Goal: Task Accomplishment & Management: Use online tool/utility

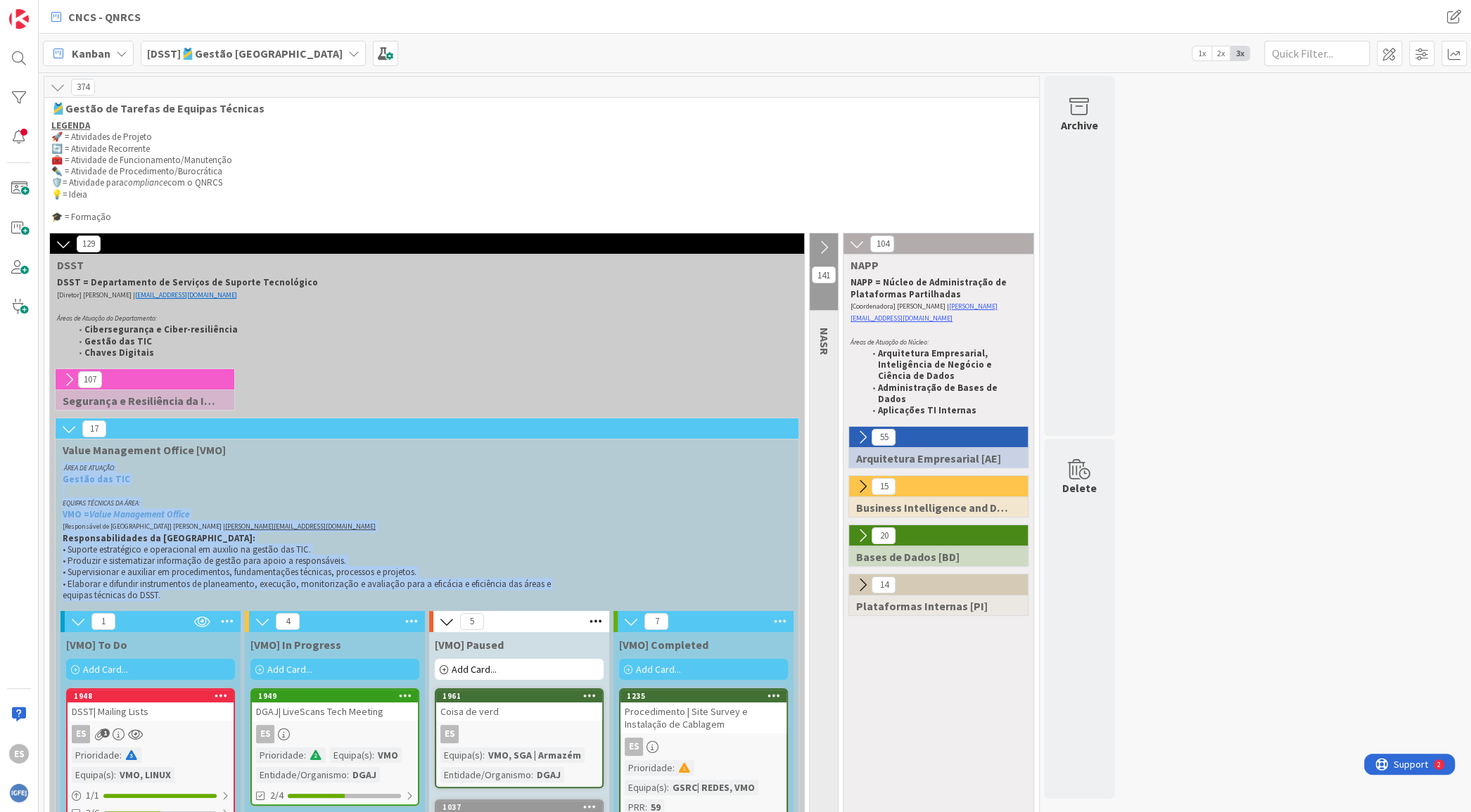
scroll to position [116, 0]
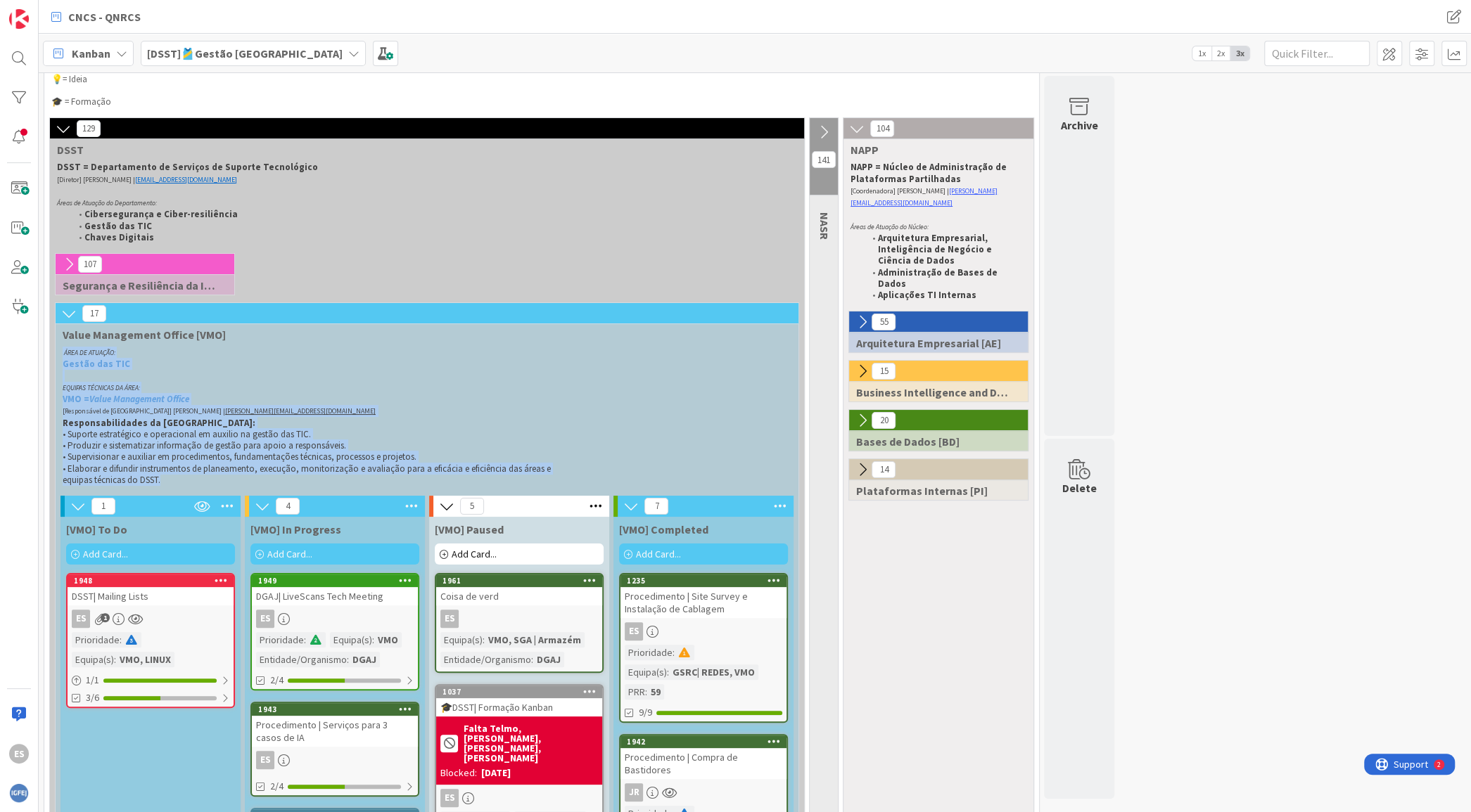
click at [192, 620] on div "ES 1" at bounding box center [150, 618] width 166 height 18
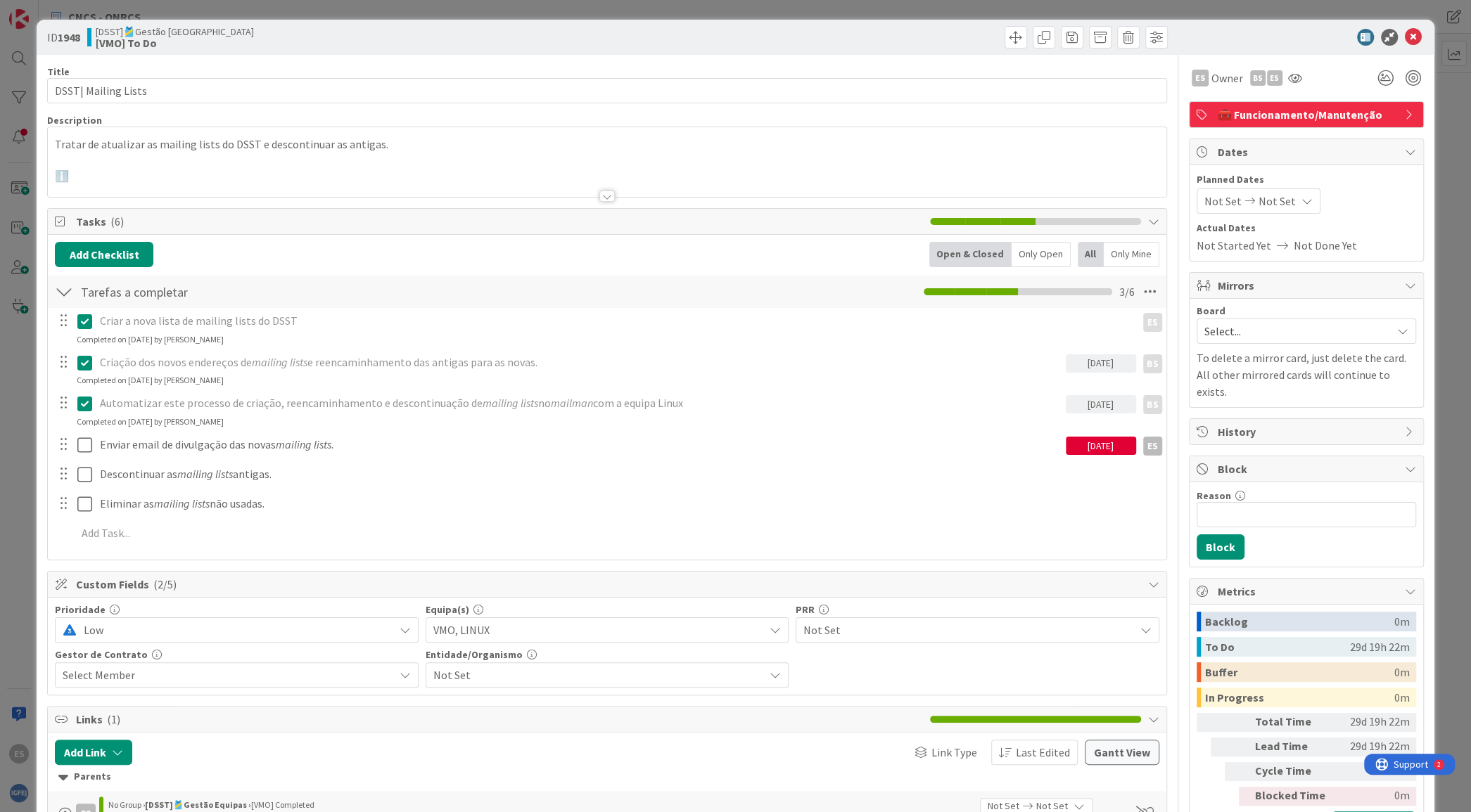
click at [267, 144] on p "Tratar de atualizar as mailing lists do DSST e descontinuar as antigas." at bounding box center [606, 144] width 1103 height 16
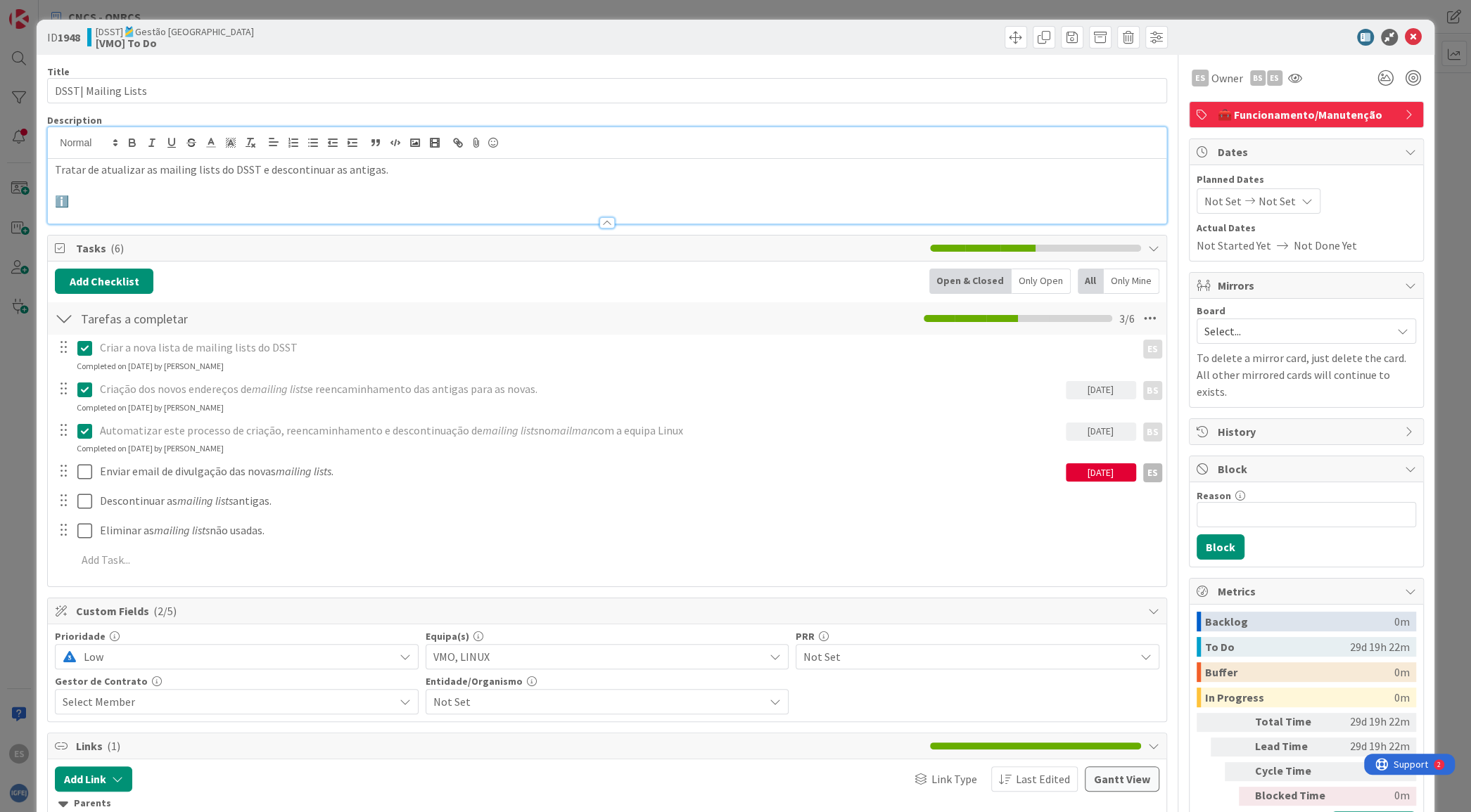
click at [213, 191] on p at bounding box center [606, 186] width 1103 height 16
click at [218, 207] on p "ℹ️" at bounding box center [606, 202] width 1103 height 16
click at [499, 136] on icon at bounding box center [493, 143] width 17 height 20
click at [493, 145] on icon at bounding box center [493, 143] width 17 height 20
click at [492, 144] on icon at bounding box center [493, 143] width 17 height 20
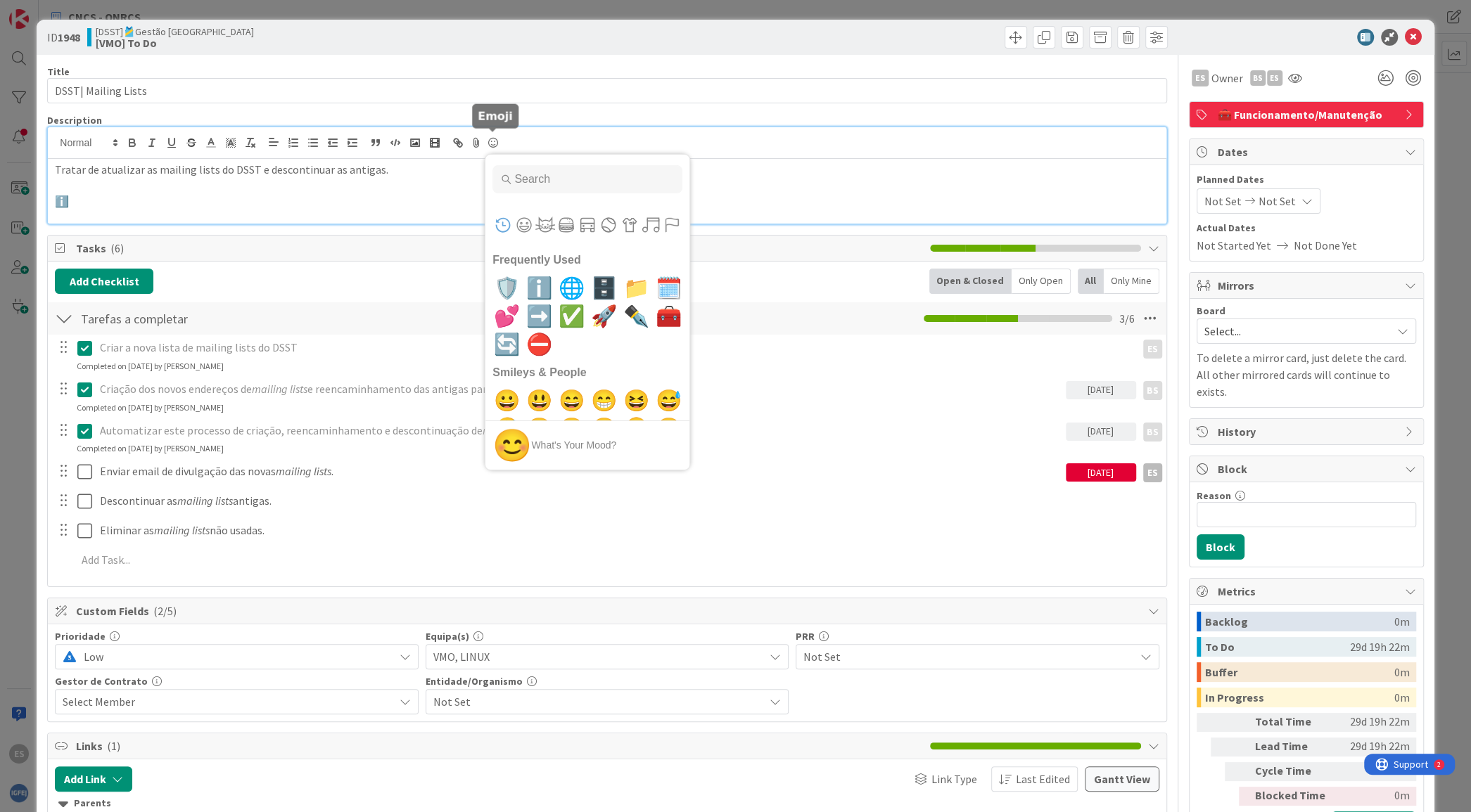
click at [492, 144] on icon at bounding box center [493, 143] width 17 height 20
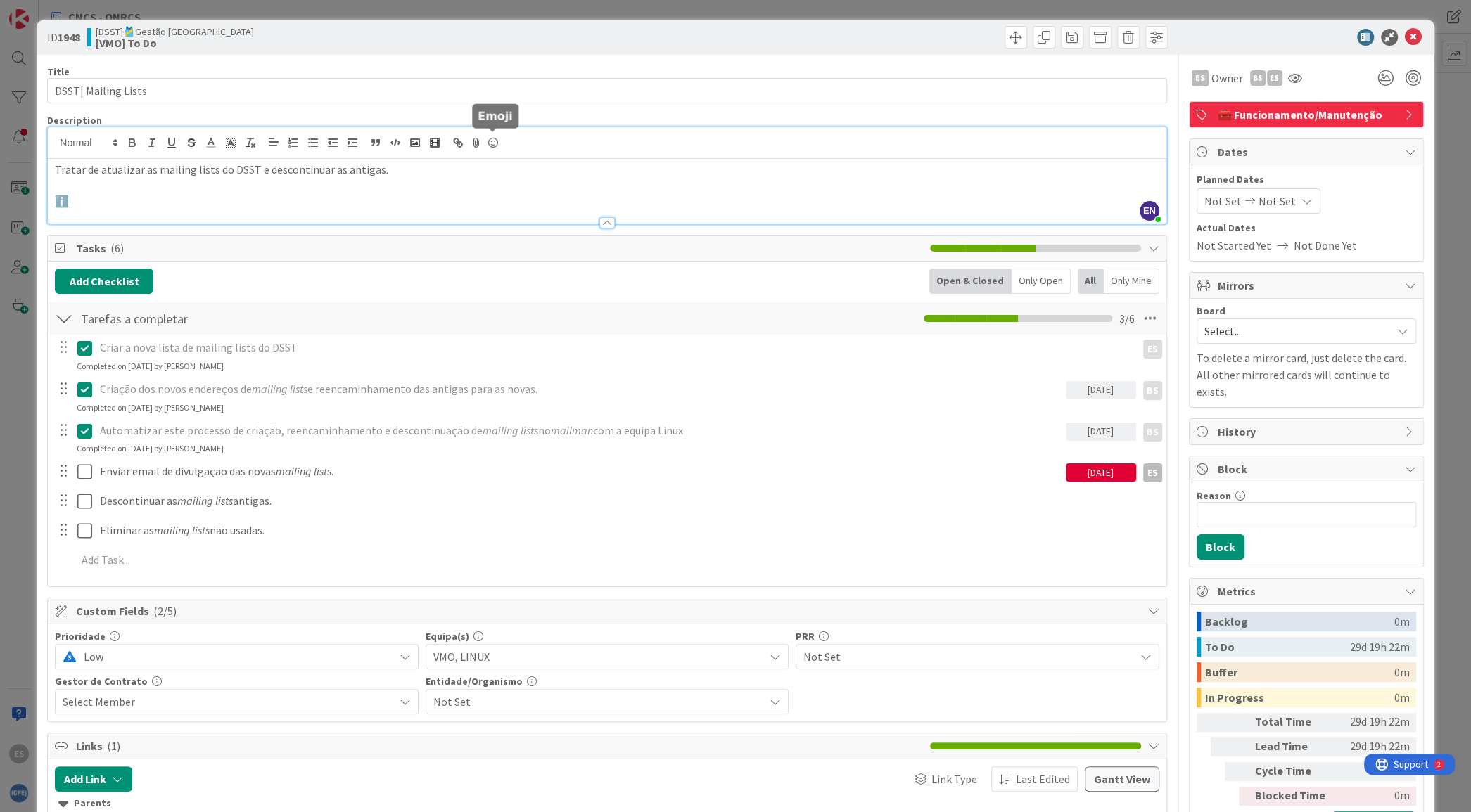
click at [492, 144] on icon at bounding box center [493, 143] width 17 height 20
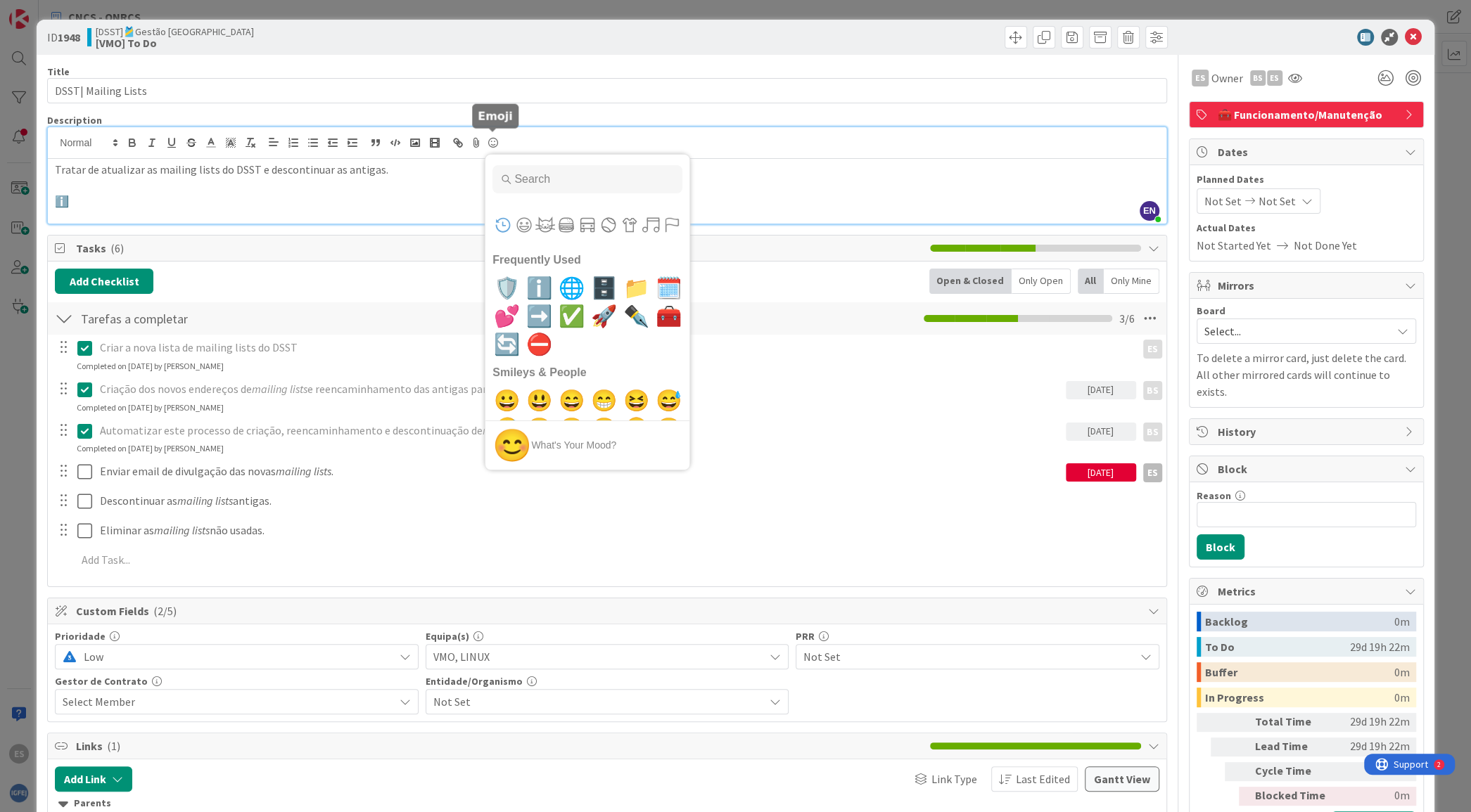
click at [492, 144] on icon at bounding box center [493, 143] width 17 height 20
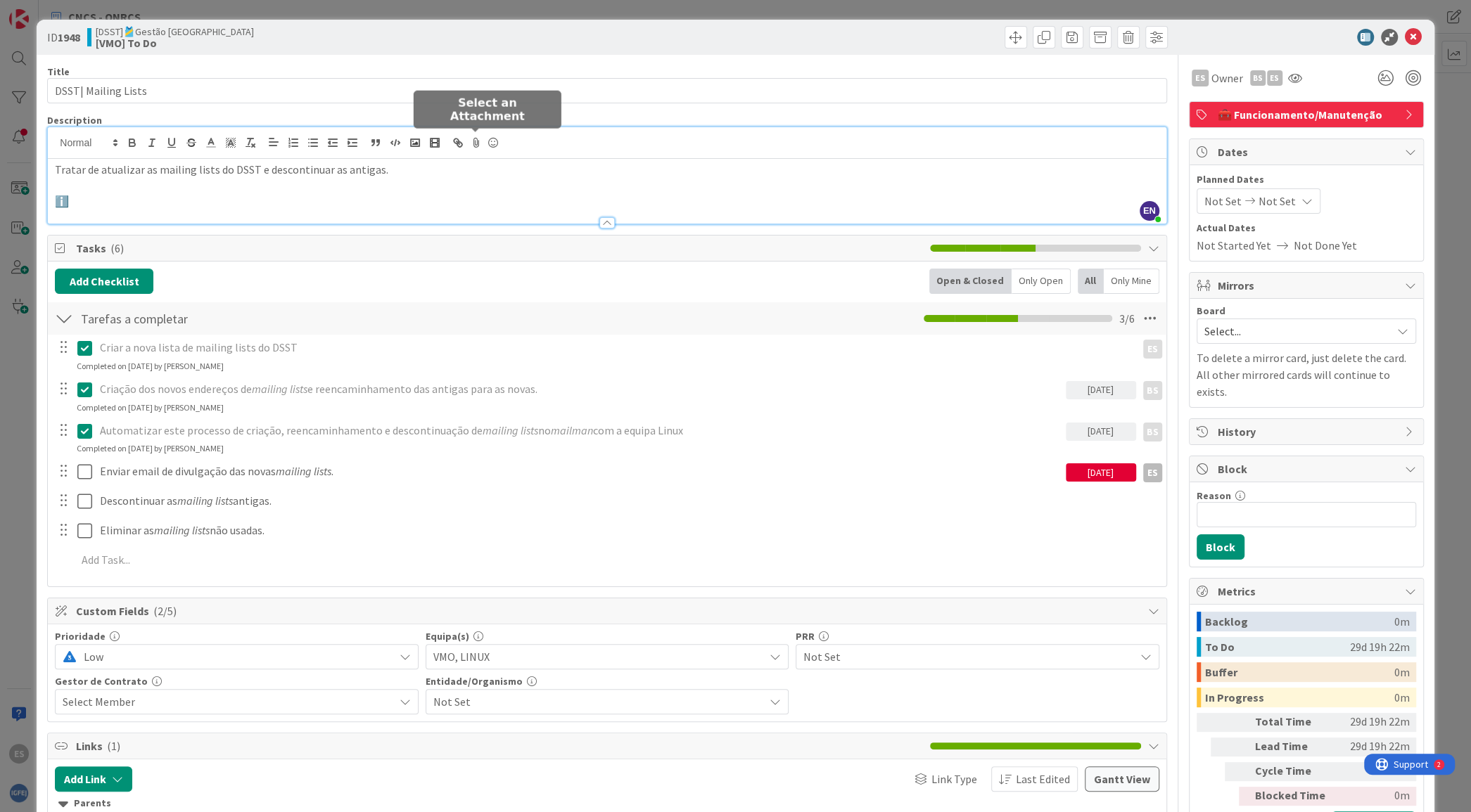
click at [482, 152] on icon at bounding box center [476, 143] width 17 height 20
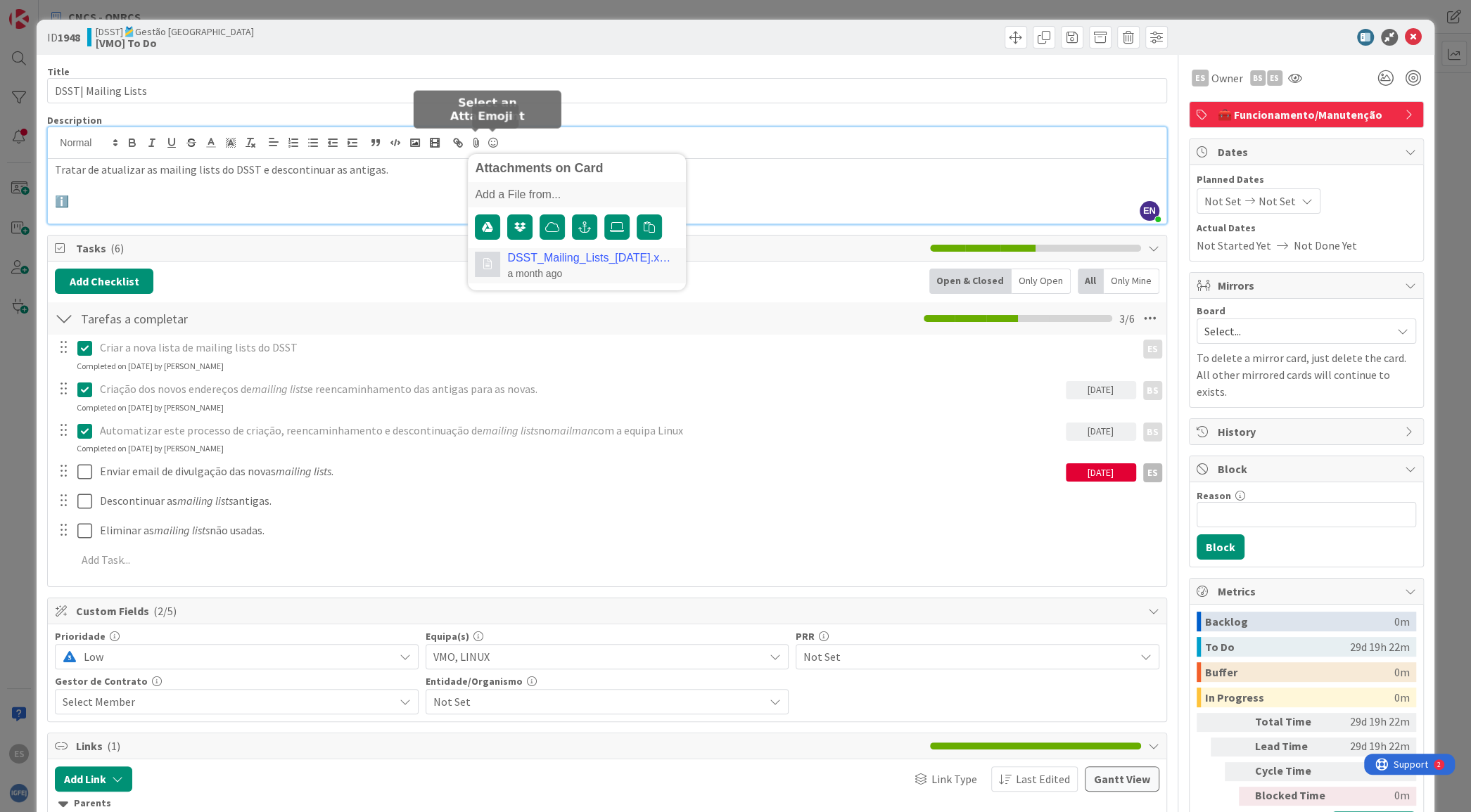
click at [492, 148] on icon at bounding box center [493, 143] width 17 height 20
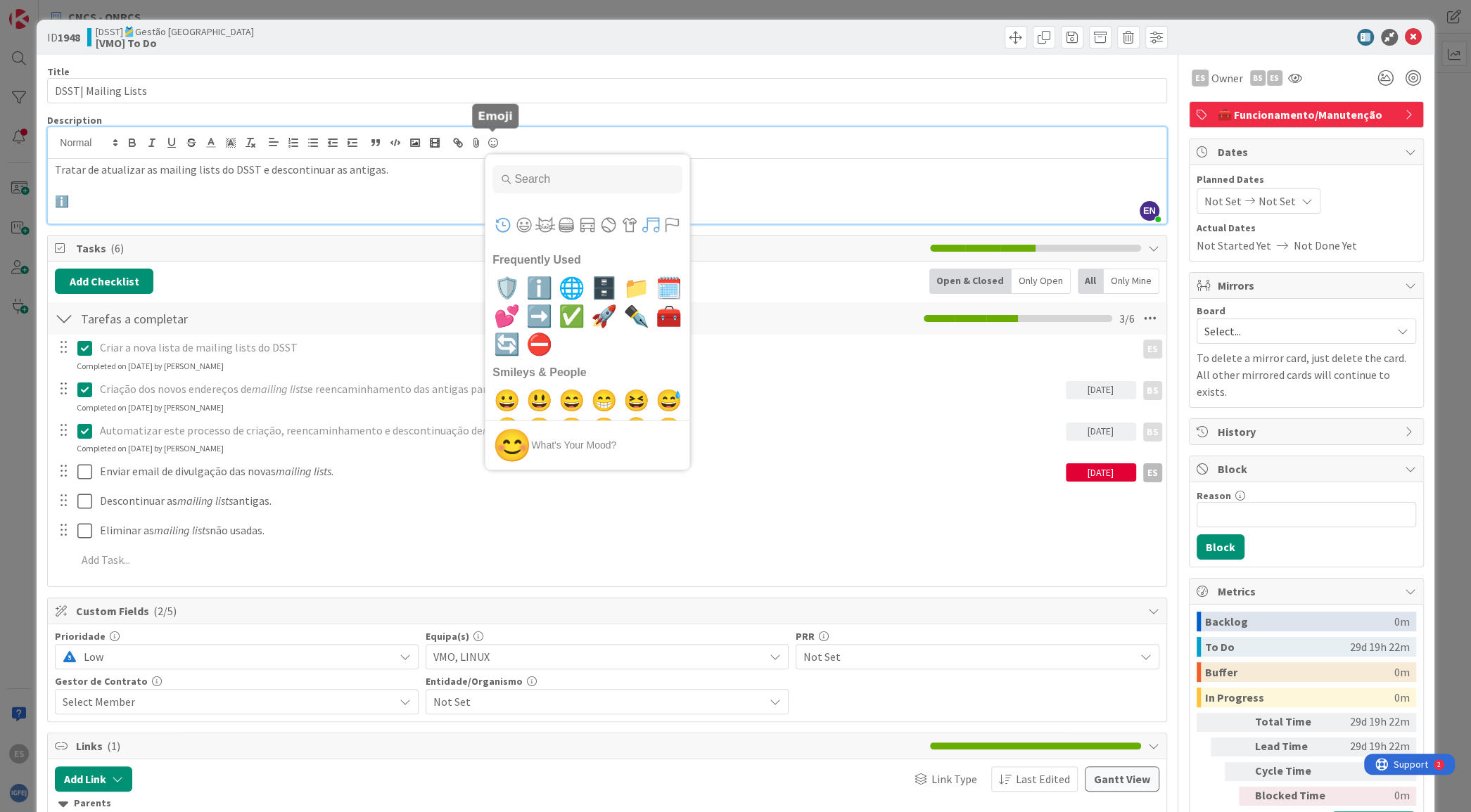
click at [649, 227] on button "Symbols" at bounding box center [650, 225] width 21 height 21
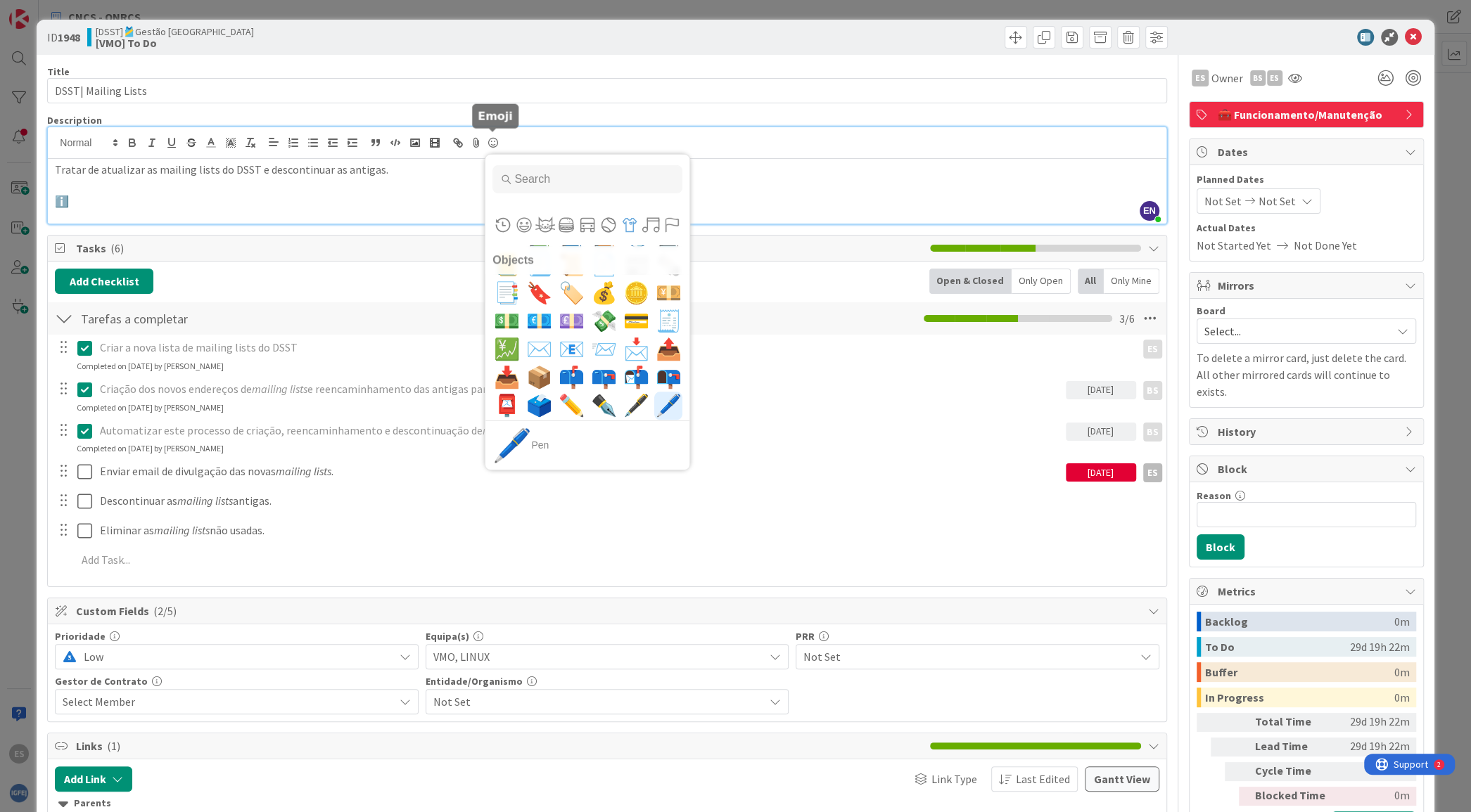
scroll to position [6289, 0]
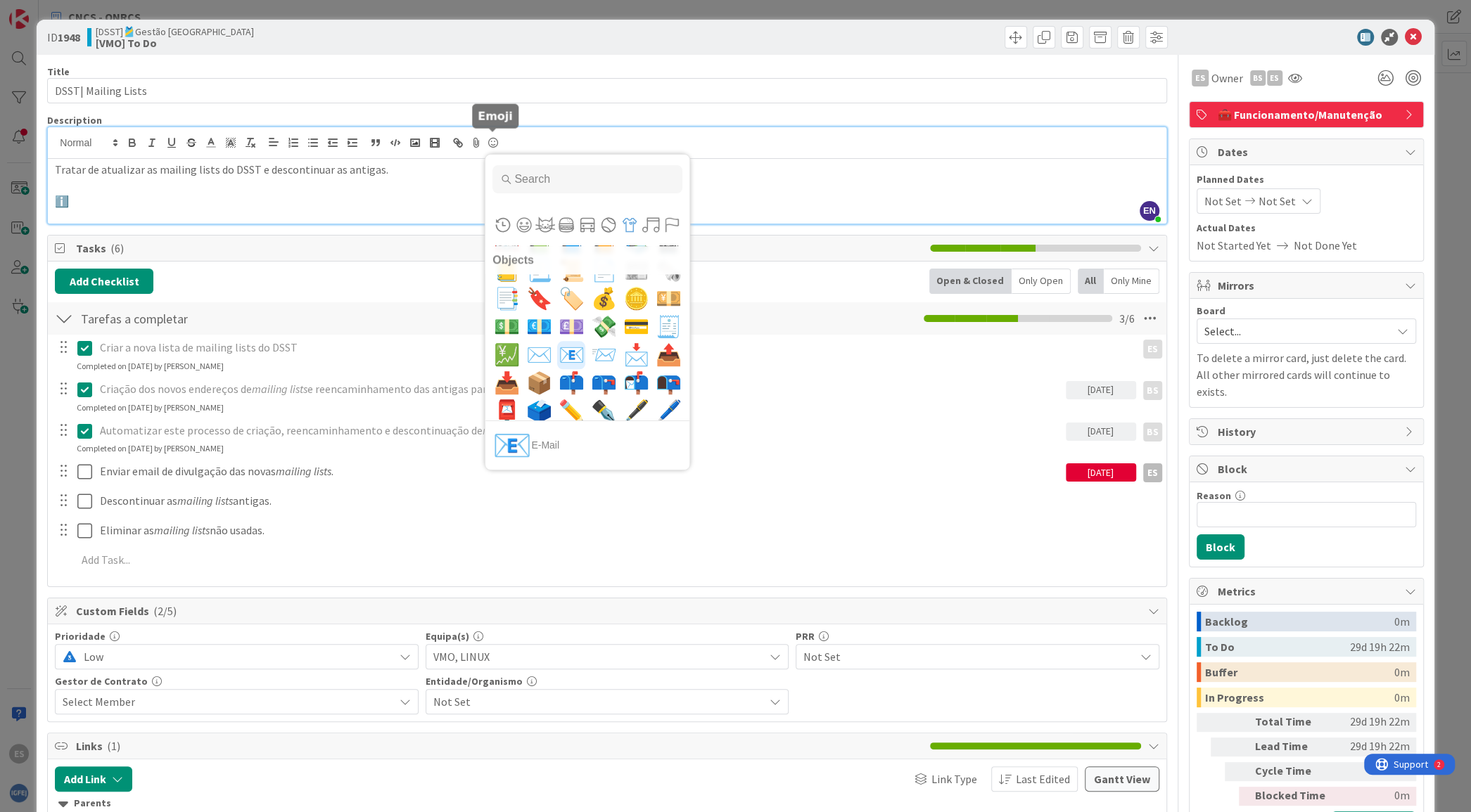
click at [556, 359] on span "📧" at bounding box center [572, 355] width 33 height 28
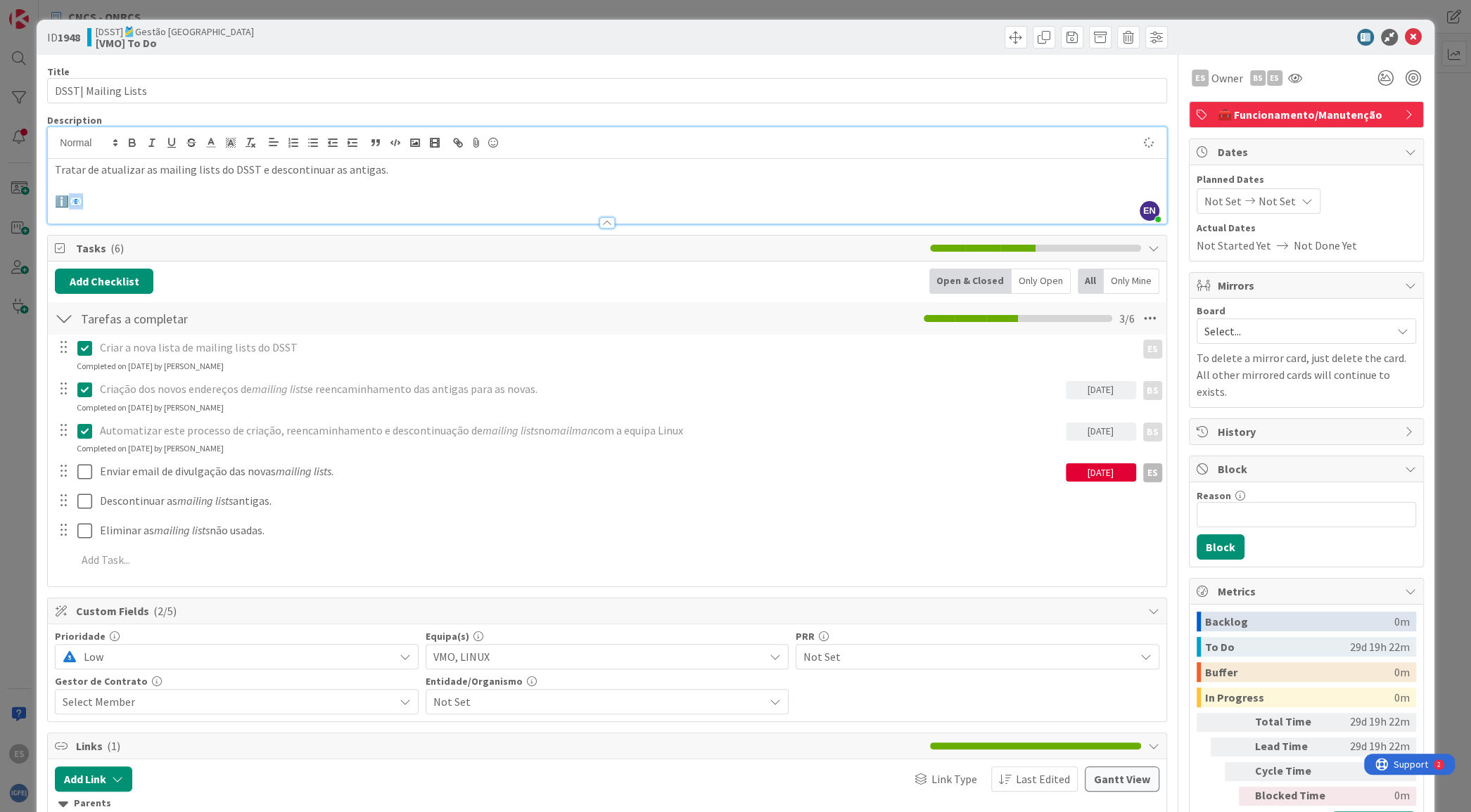
drag, startPoint x: 132, startPoint y: 203, endPoint x: 69, endPoint y: 202, distance: 63.0
click at [69, 202] on p "ℹ️📧" at bounding box center [606, 202] width 1103 height 16
copy p "📧"
click at [284, 205] on p "ℹ️📧" at bounding box center [606, 202] width 1103 height 16
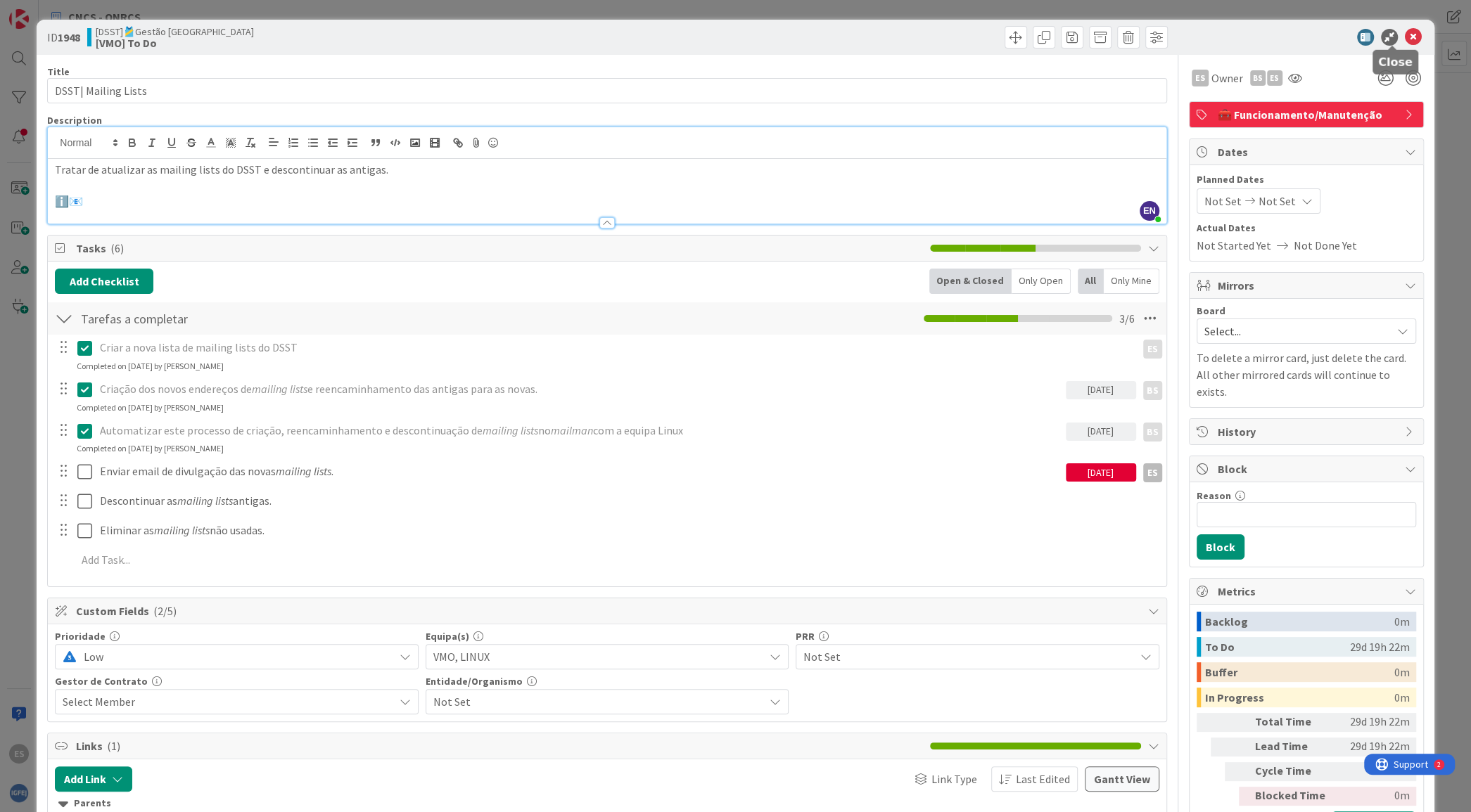
click at [1405, 37] on icon at bounding box center [1413, 37] width 17 height 17
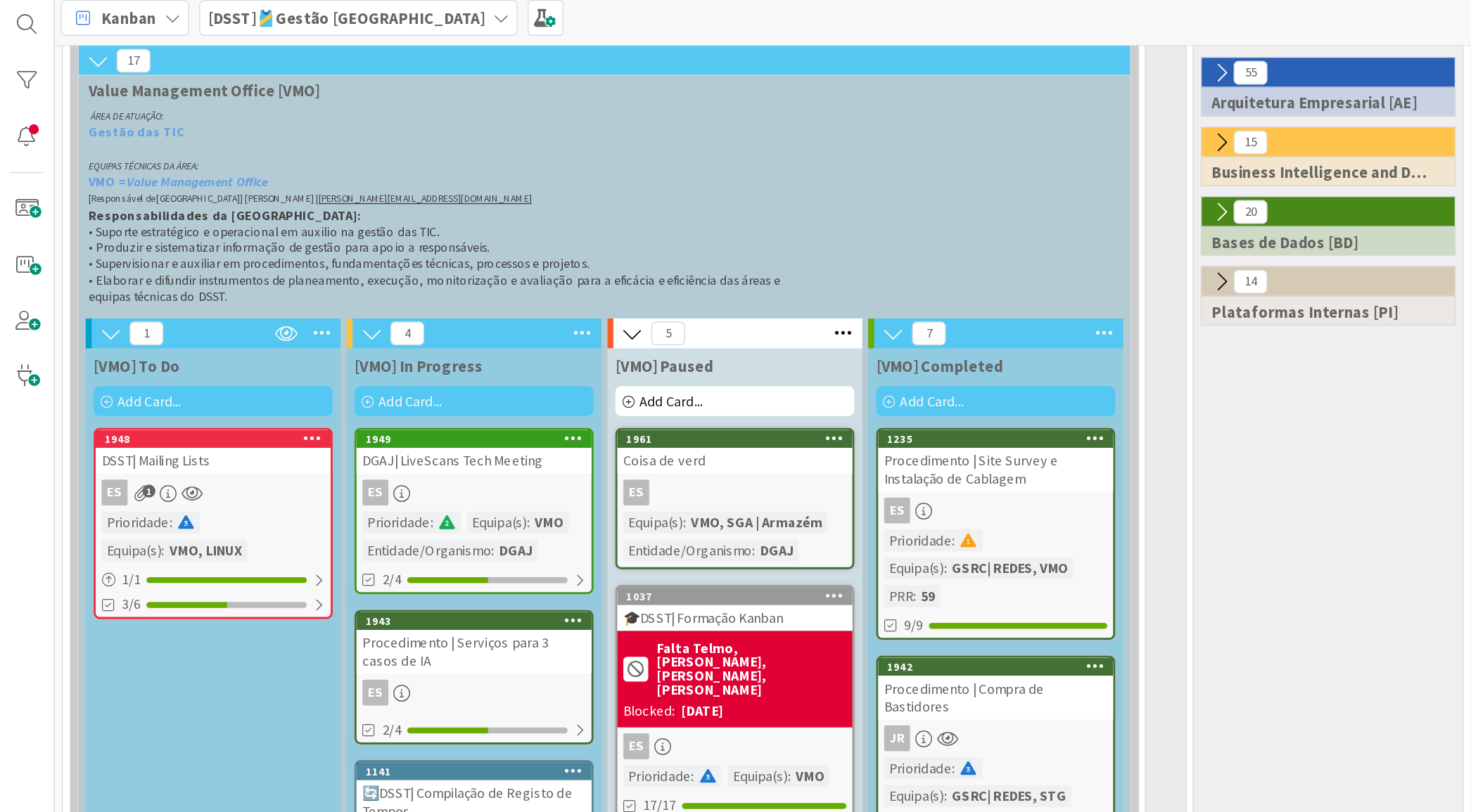
scroll to position [403, 0]
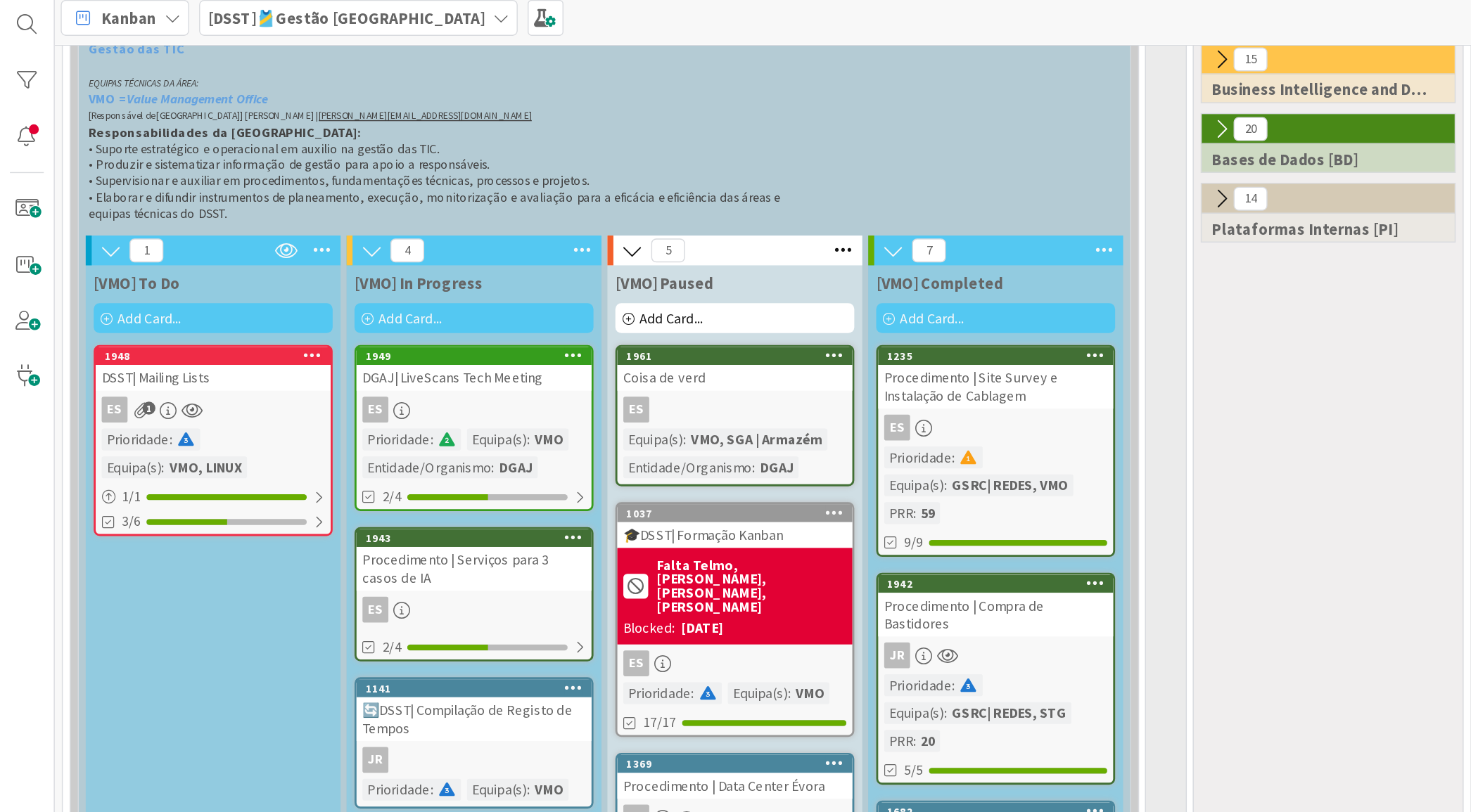
click at [204, 330] on div "ES 1" at bounding box center [150, 330] width 166 height 18
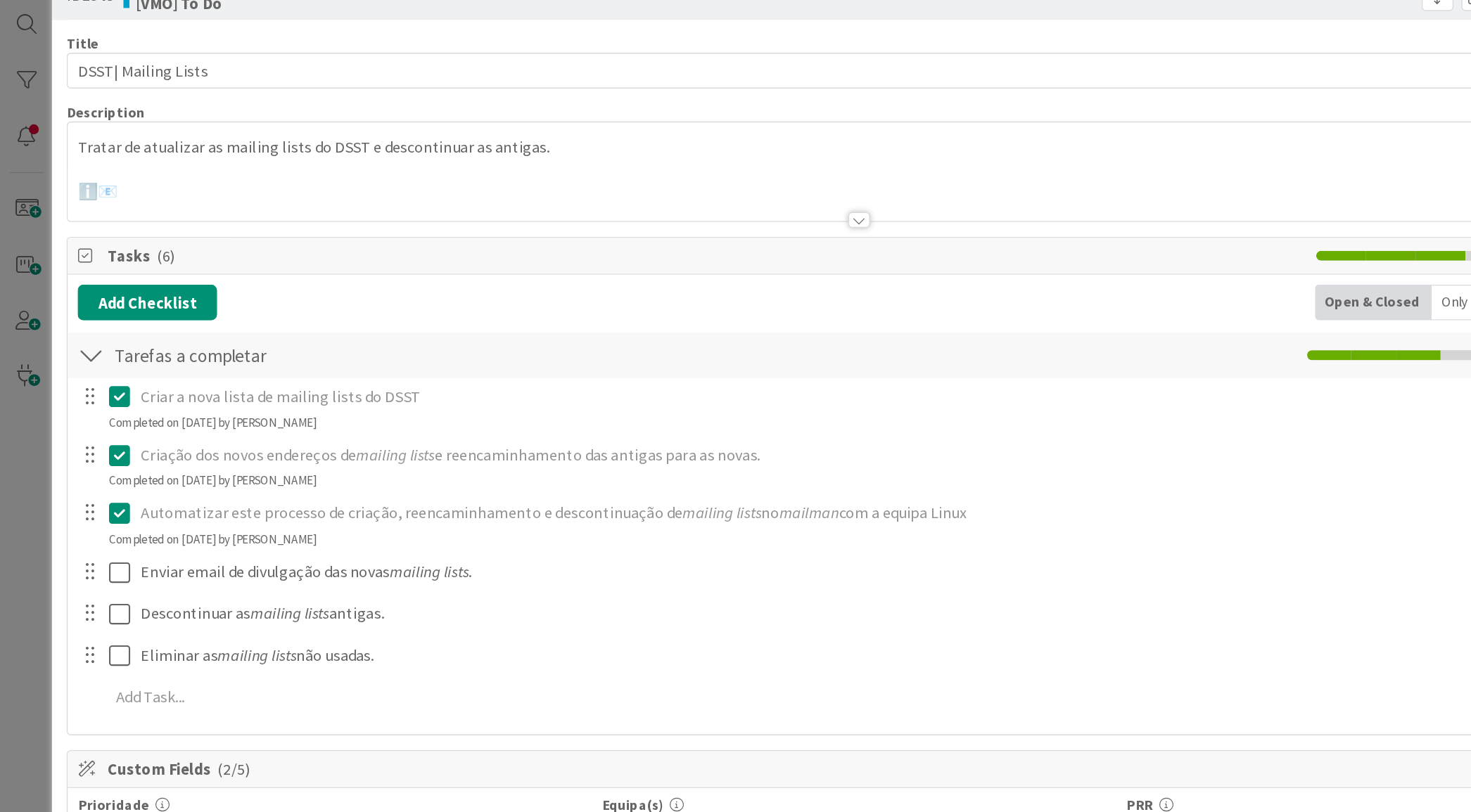
click at [219, 180] on div at bounding box center [607, 179] width 1118 height 36
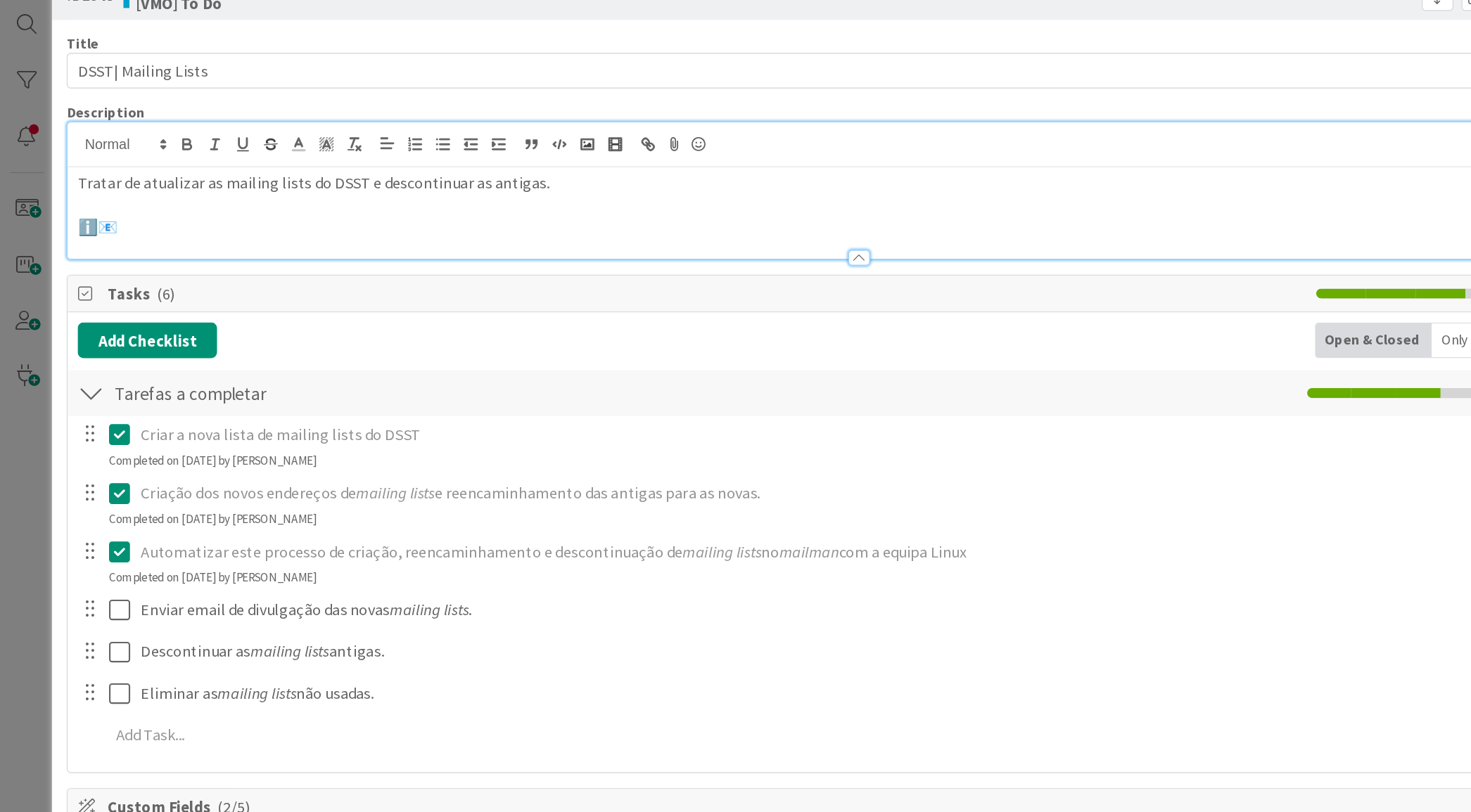
click at [194, 198] on p "ℹ️📧" at bounding box center [606, 202] width 1103 height 16
click at [493, 140] on icon at bounding box center [493, 143] width 17 height 20
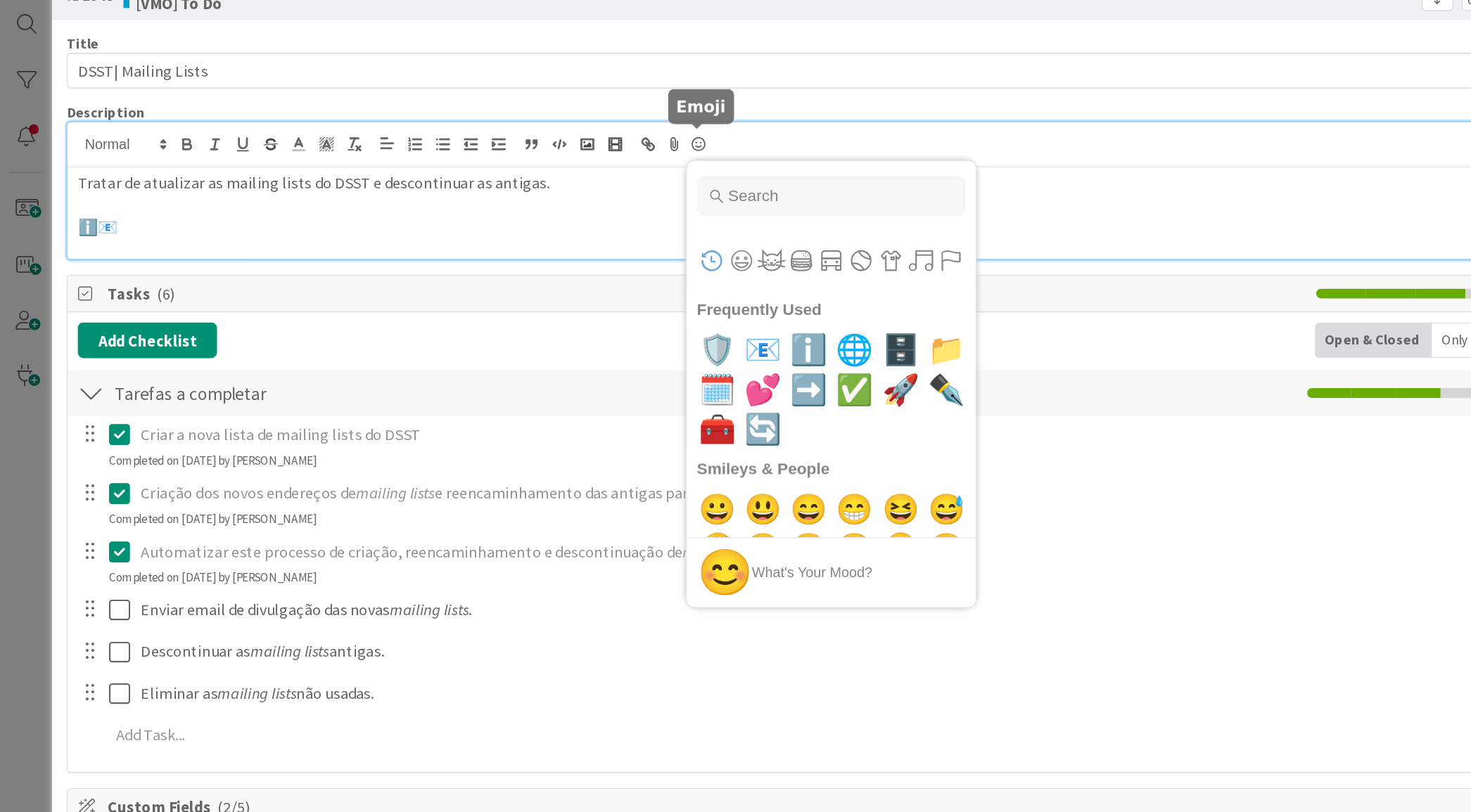
click at [493, 140] on icon at bounding box center [493, 143] width 17 height 20
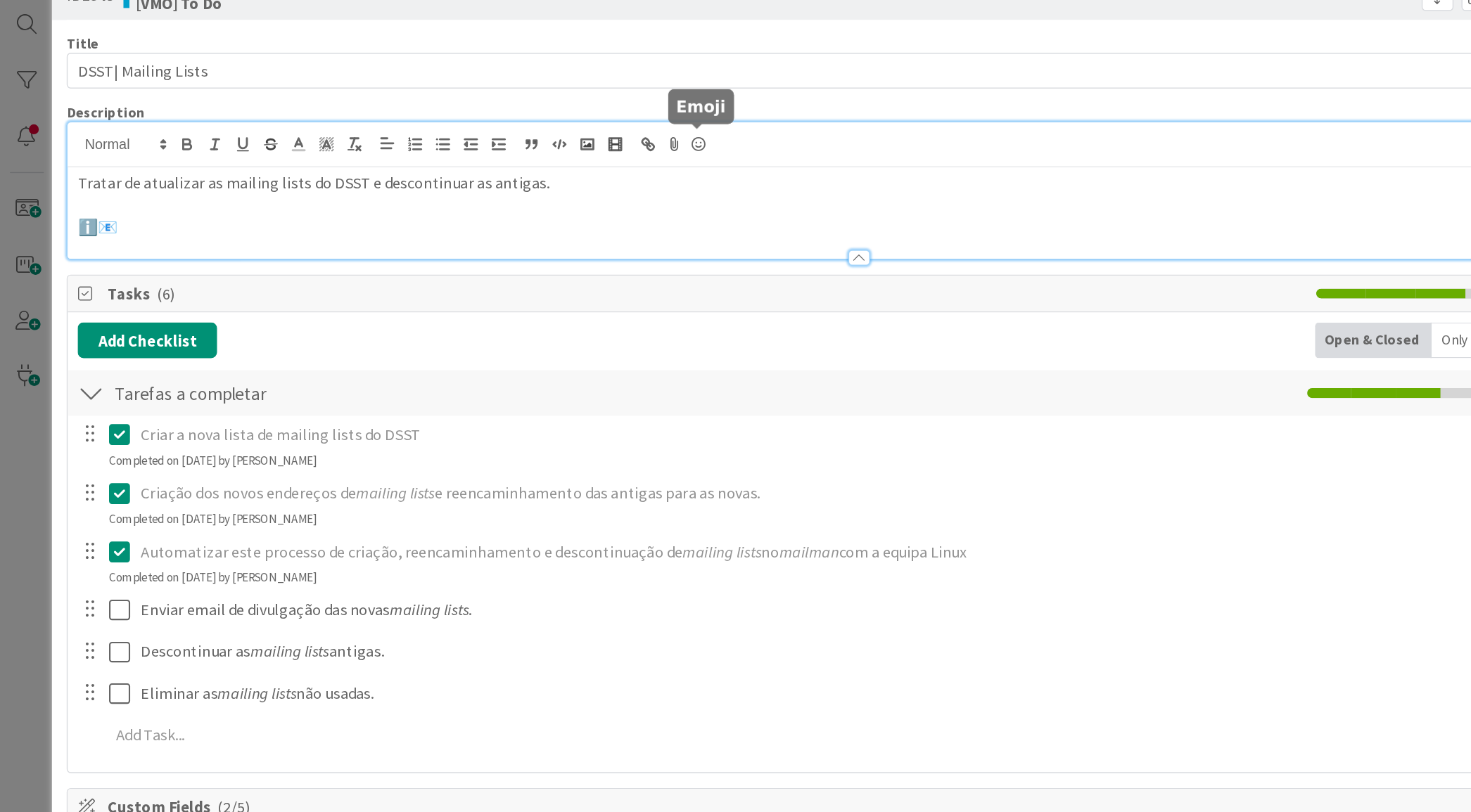
click at [493, 140] on icon at bounding box center [493, 143] width 17 height 20
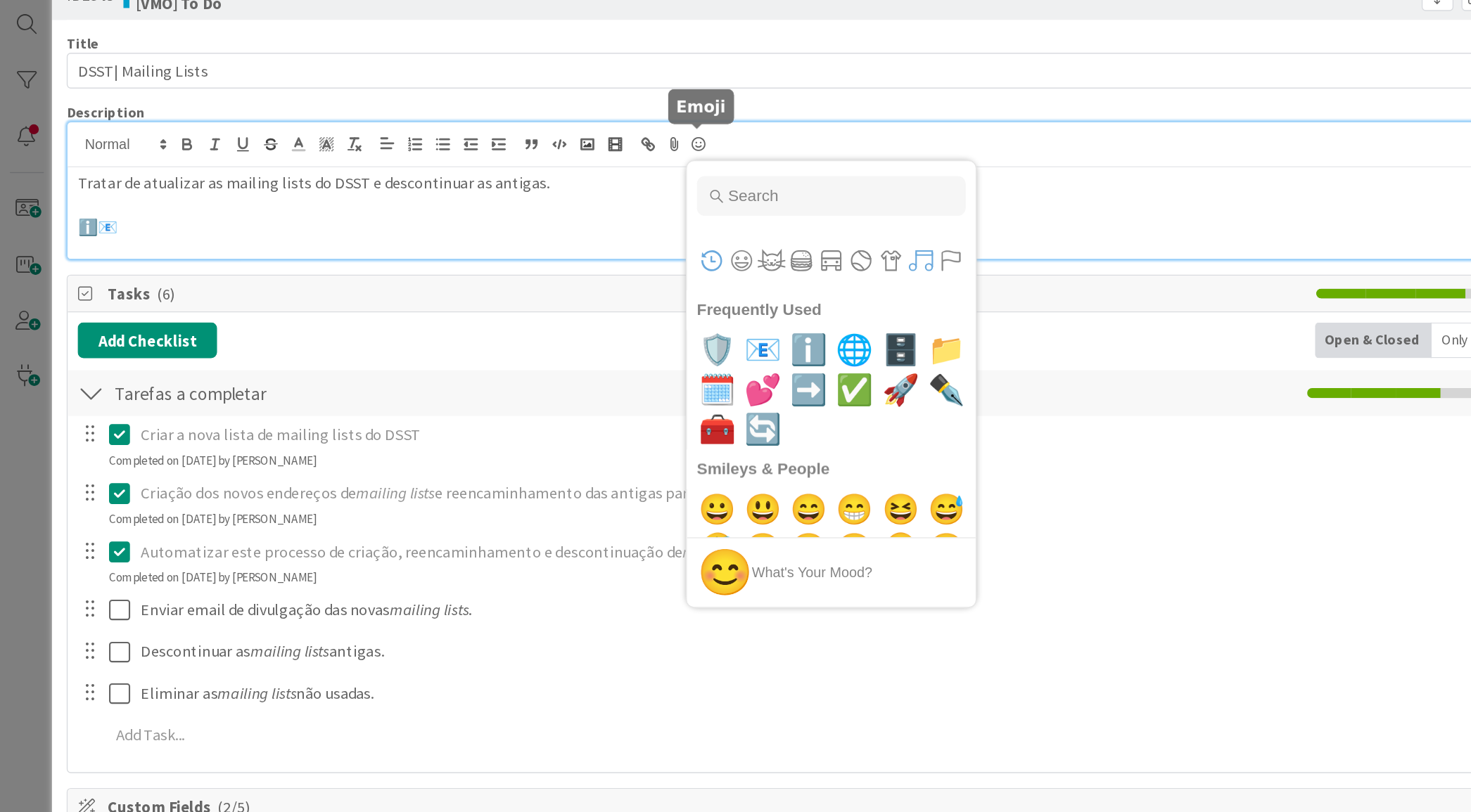
click at [654, 220] on button "Symbols" at bounding box center [650, 225] width 21 height 21
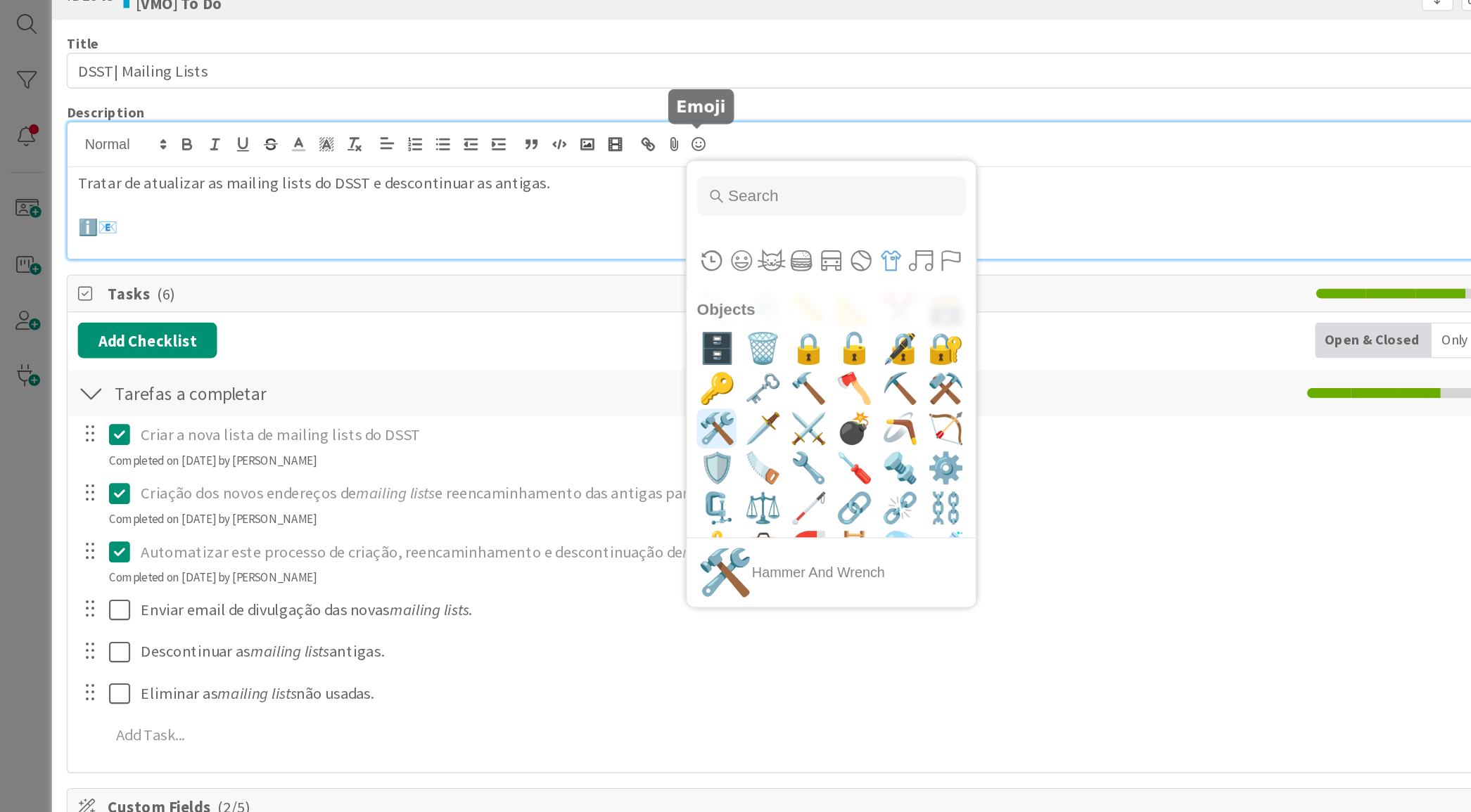
scroll to position [6553, 0]
click at [509, 341] on span "🛠️" at bounding box center [507, 344] width 33 height 28
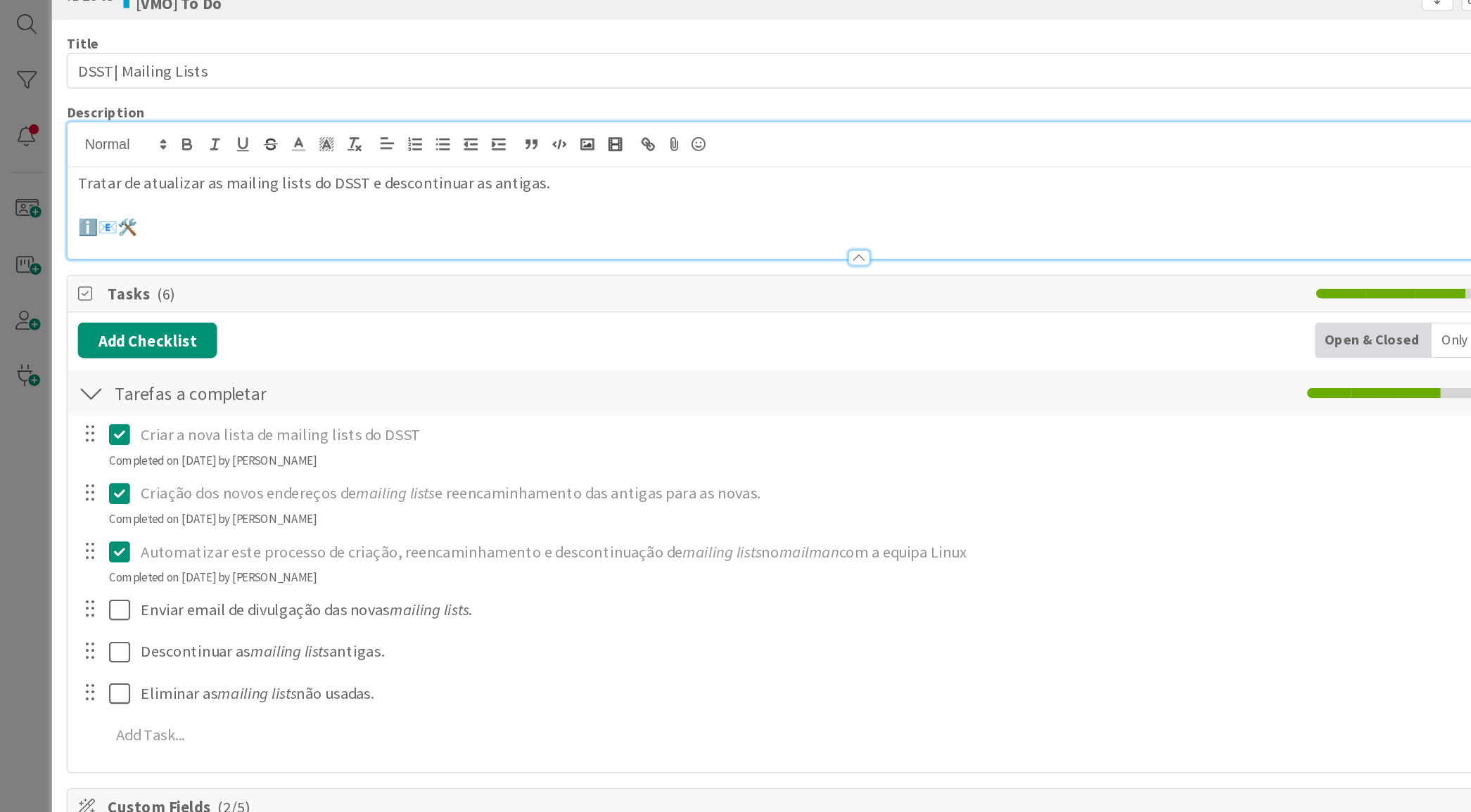
click at [117, 207] on div "Description EN [PERSON_NAME] just joined Tratar de atualizar as mailing lists d…" at bounding box center [607, 169] width 1120 height 110
drag, startPoint x: 99, startPoint y: 200, endPoint x: 108, endPoint y: 201, distance: 9.1
click at [108, 201] on p "ℹ️📧🛠️" at bounding box center [606, 202] width 1103 height 16
drag, startPoint x: 108, startPoint y: 201, endPoint x: 88, endPoint y: 202, distance: 20.0
click at [88, 202] on p "ℹ️📧🛠️" at bounding box center [606, 202] width 1103 height 16
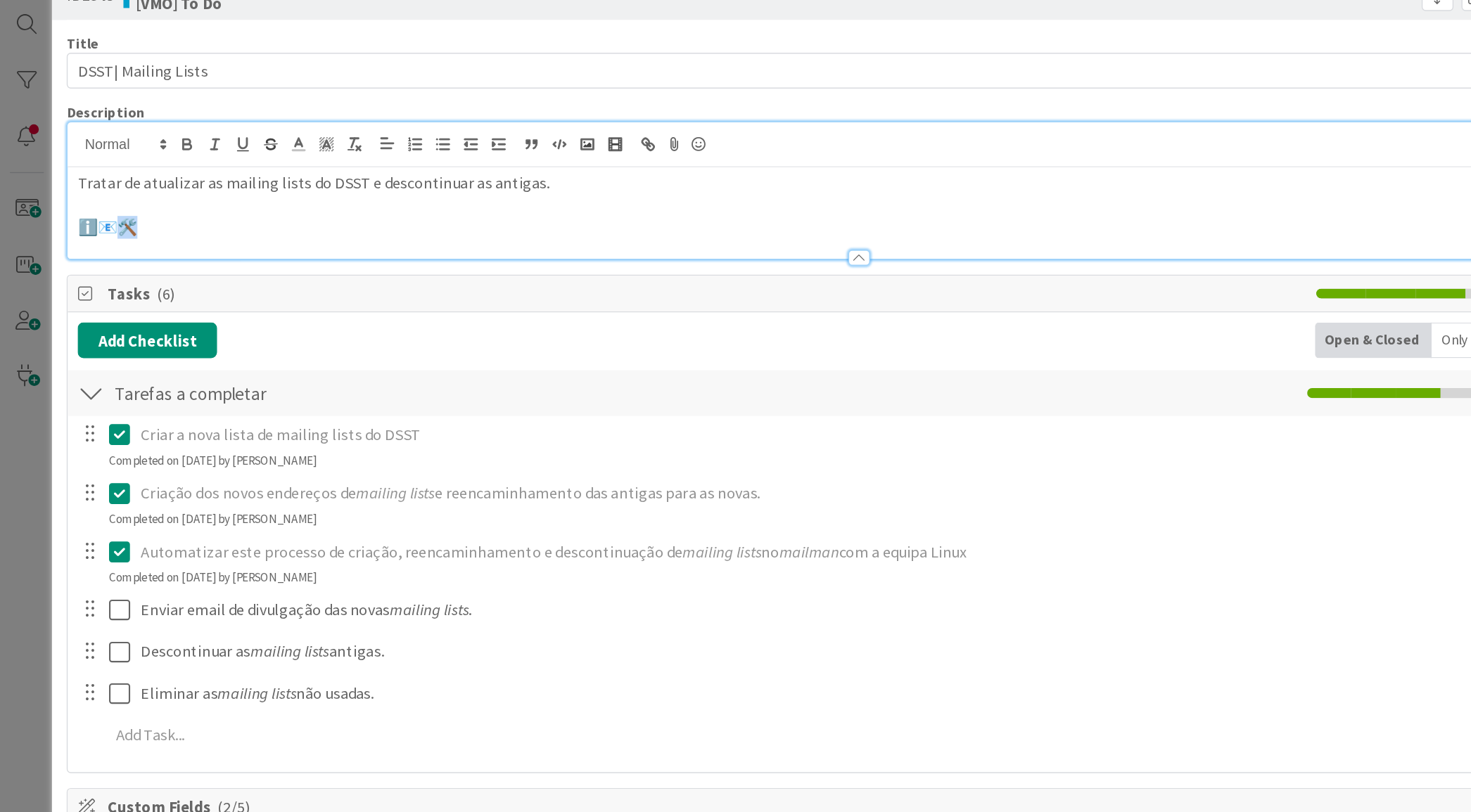
copy p "️"
